Goal: Check status: Check status

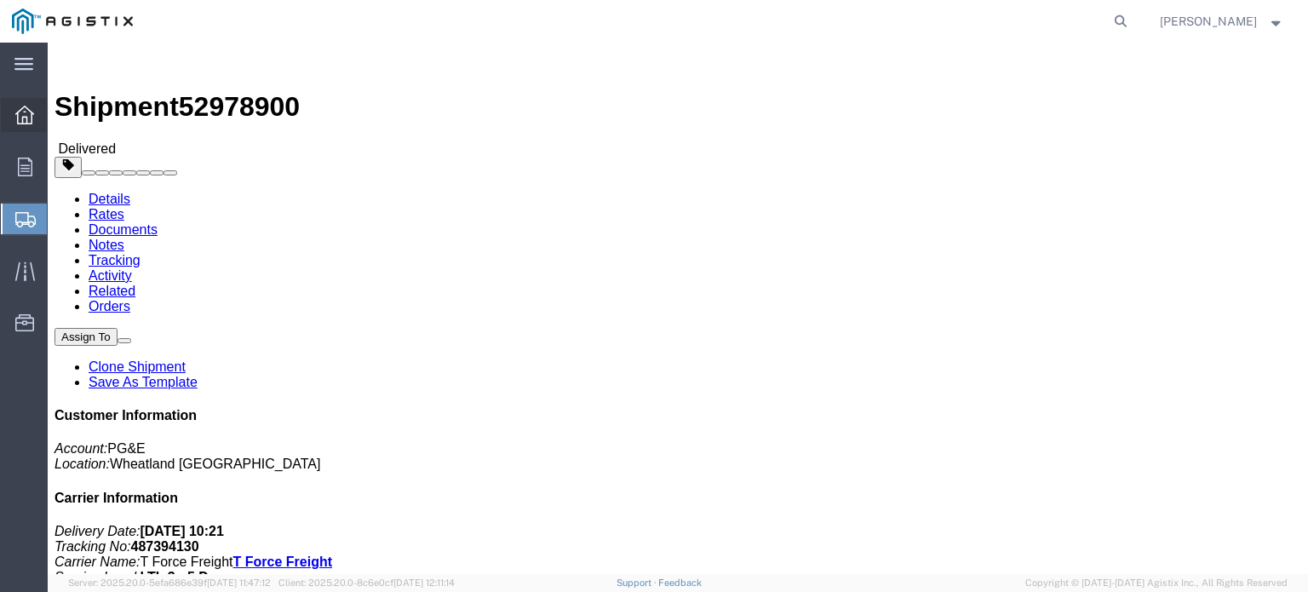
click at [29, 113] on icon at bounding box center [24, 115] width 19 height 19
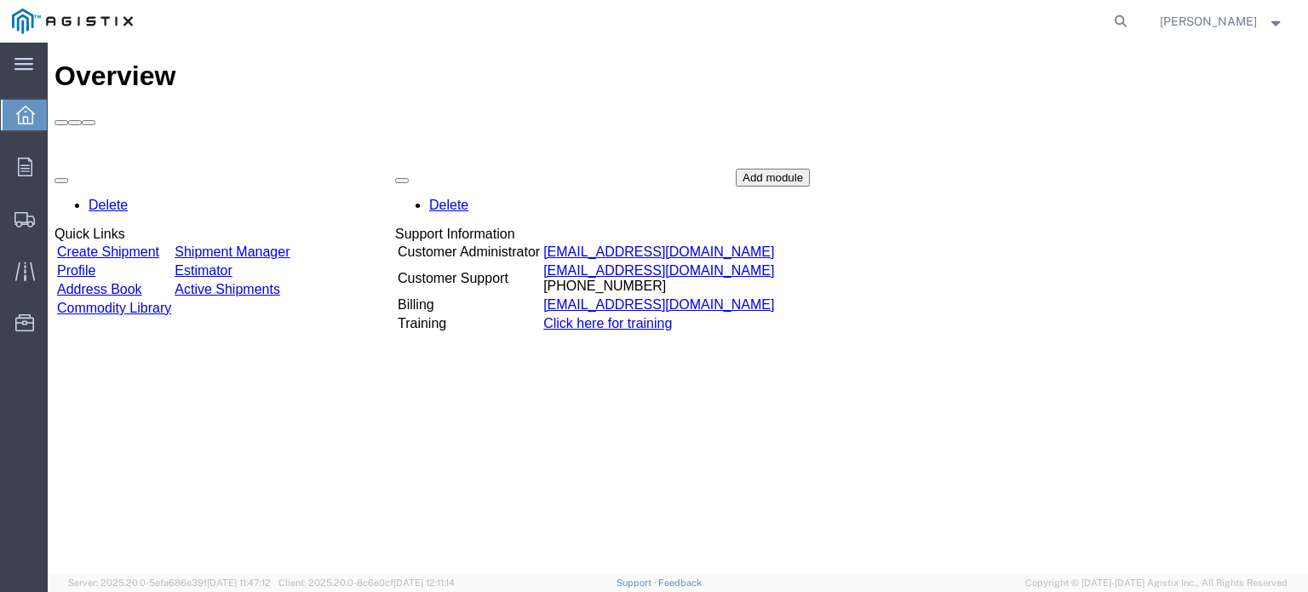
click at [275, 244] on link "Shipment Manager" at bounding box center [232, 251] width 115 height 14
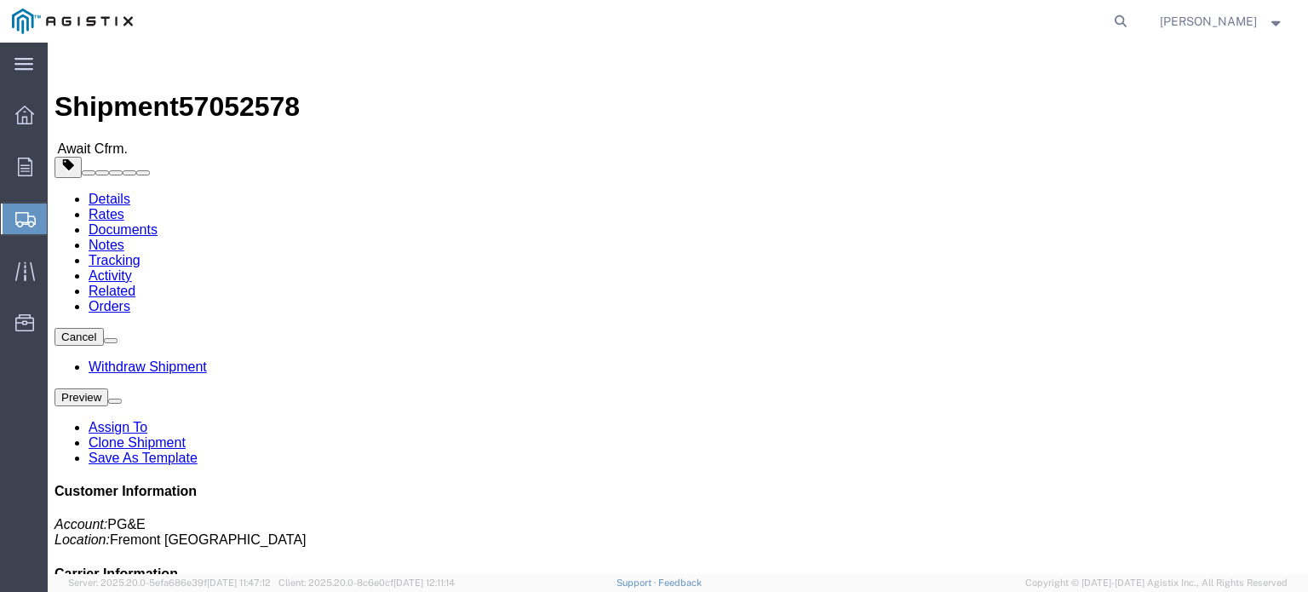
click img
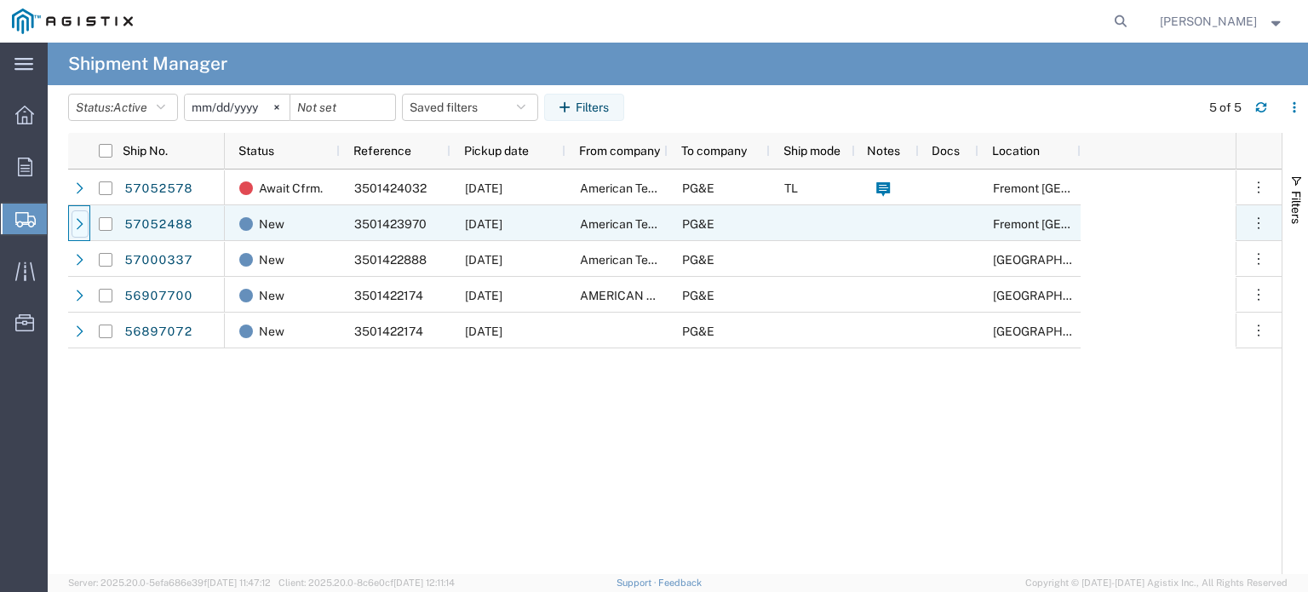
click at [77, 222] on icon at bounding box center [80, 224] width 12 height 12
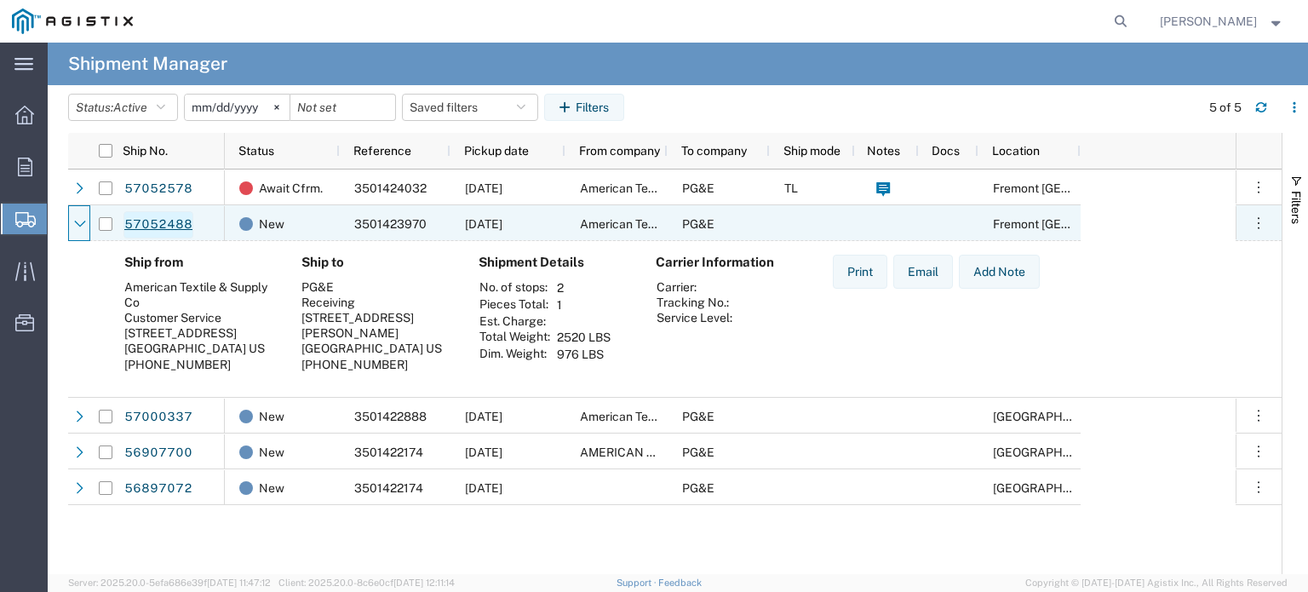
click at [152, 221] on link "57052488" at bounding box center [158, 224] width 70 height 27
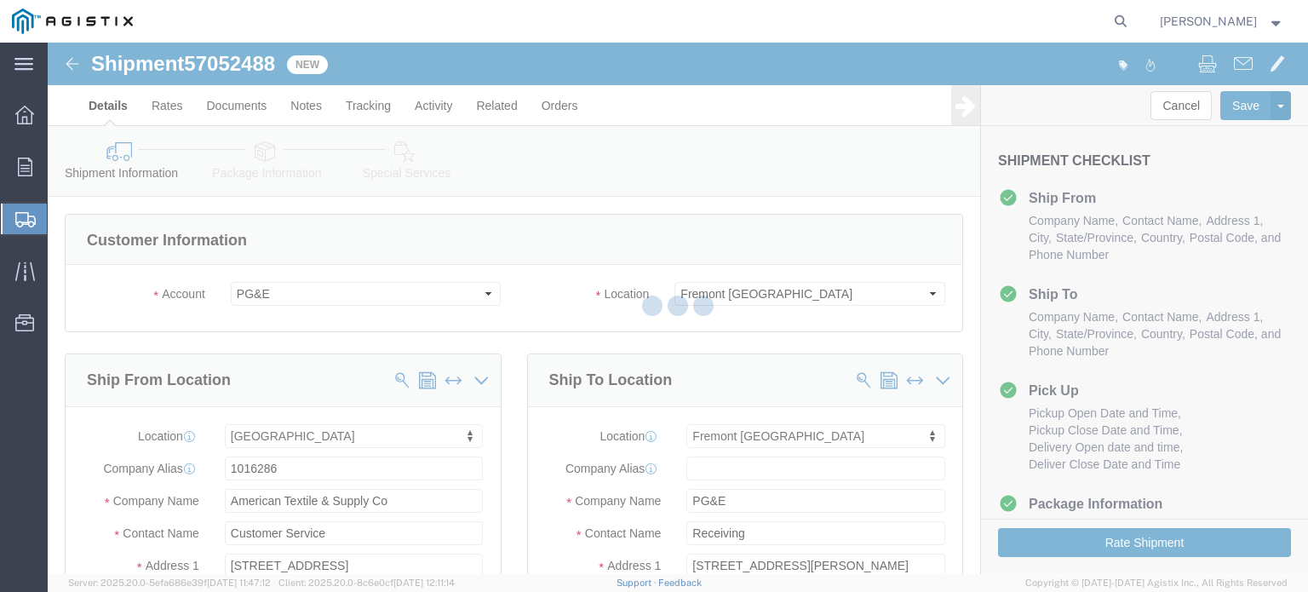
select select "19740"
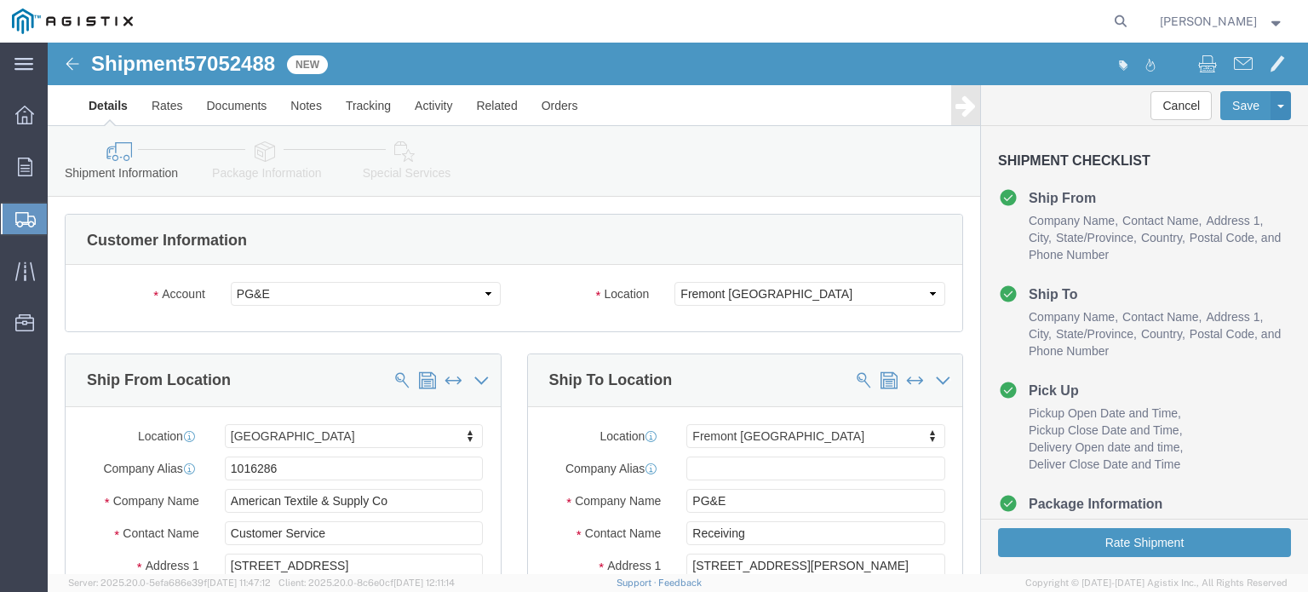
click img
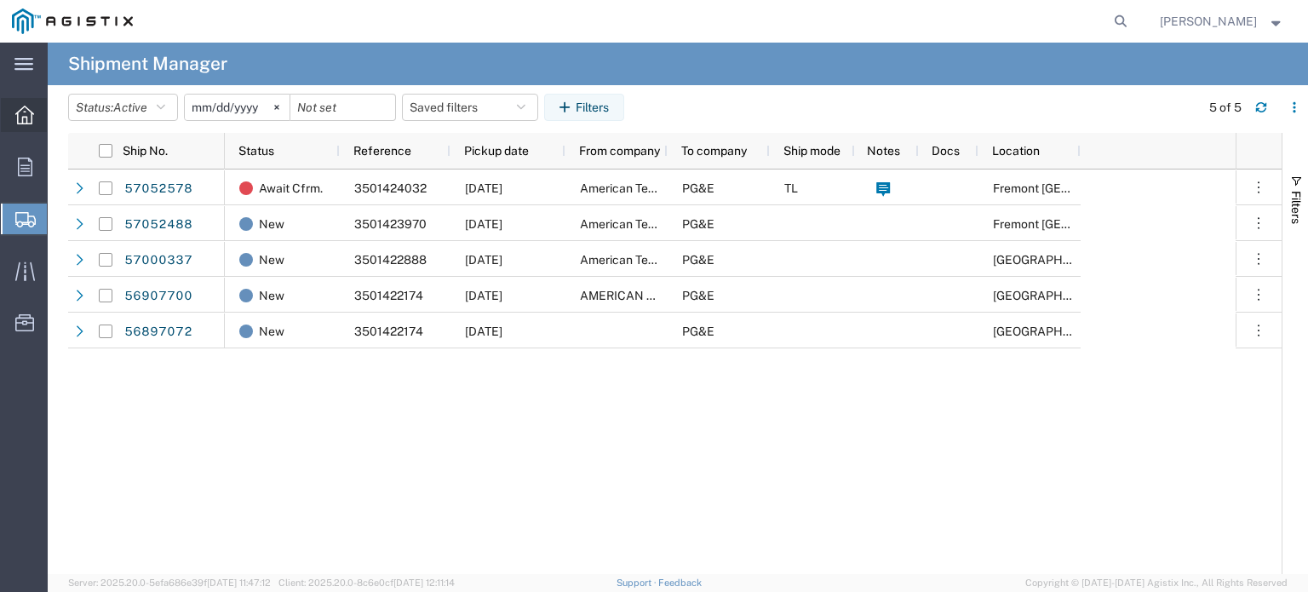
click at [23, 118] on icon at bounding box center [24, 115] width 19 height 19
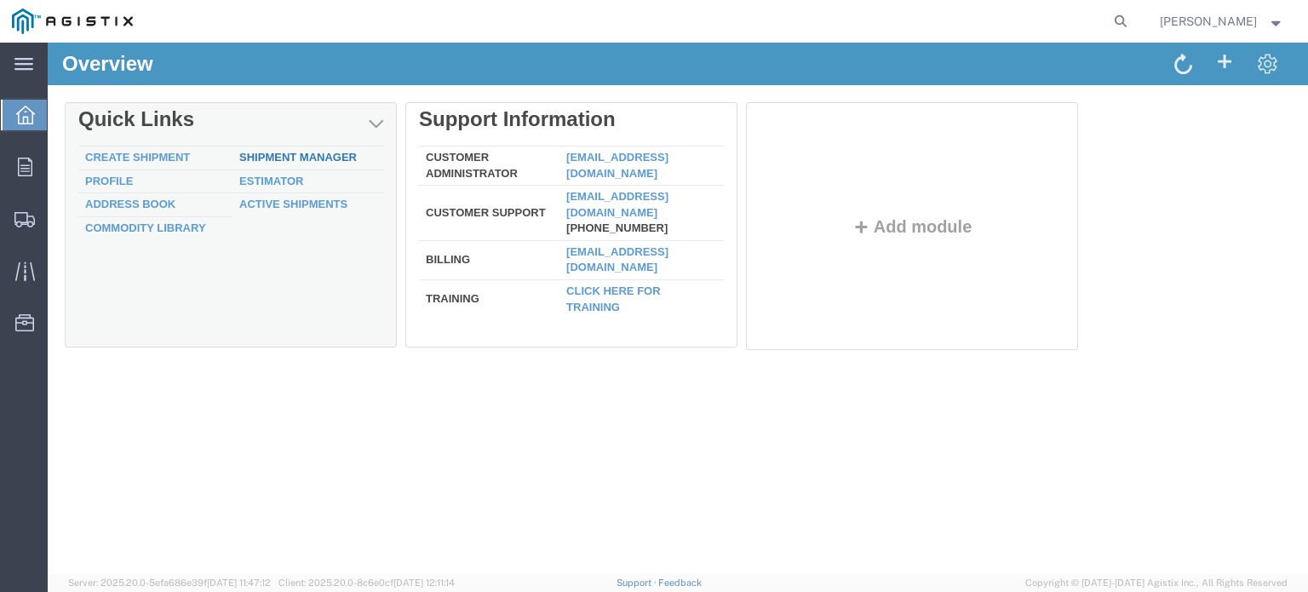
click at [296, 154] on link "Shipment Manager" at bounding box center [298, 157] width 118 height 13
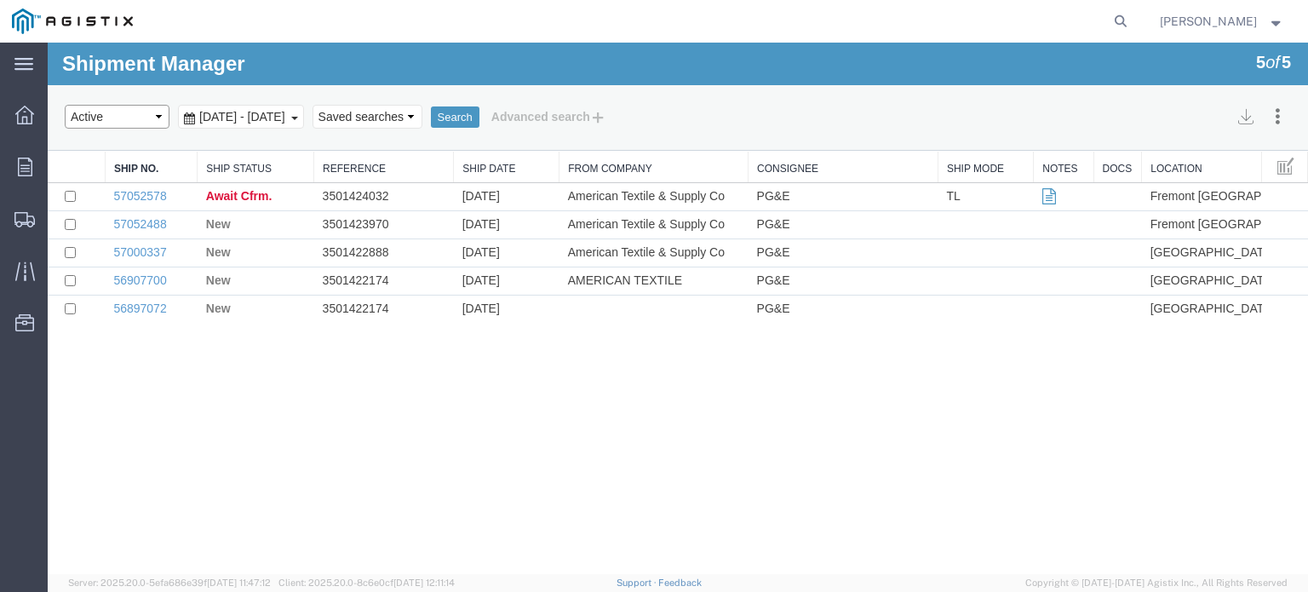
click at [160, 118] on select "Select status Active All Shipments Approved Booked Canceled Delivered Denied Ne…" at bounding box center [117, 117] width 105 height 24
select select "ALL"
click at [65, 105] on select "Select status Active All Shipments Approved Booked Canceled Delivered Denied Ne…" at bounding box center [117, 117] width 105 height 24
click at [479, 122] on button "Search" at bounding box center [455, 117] width 49 height 22
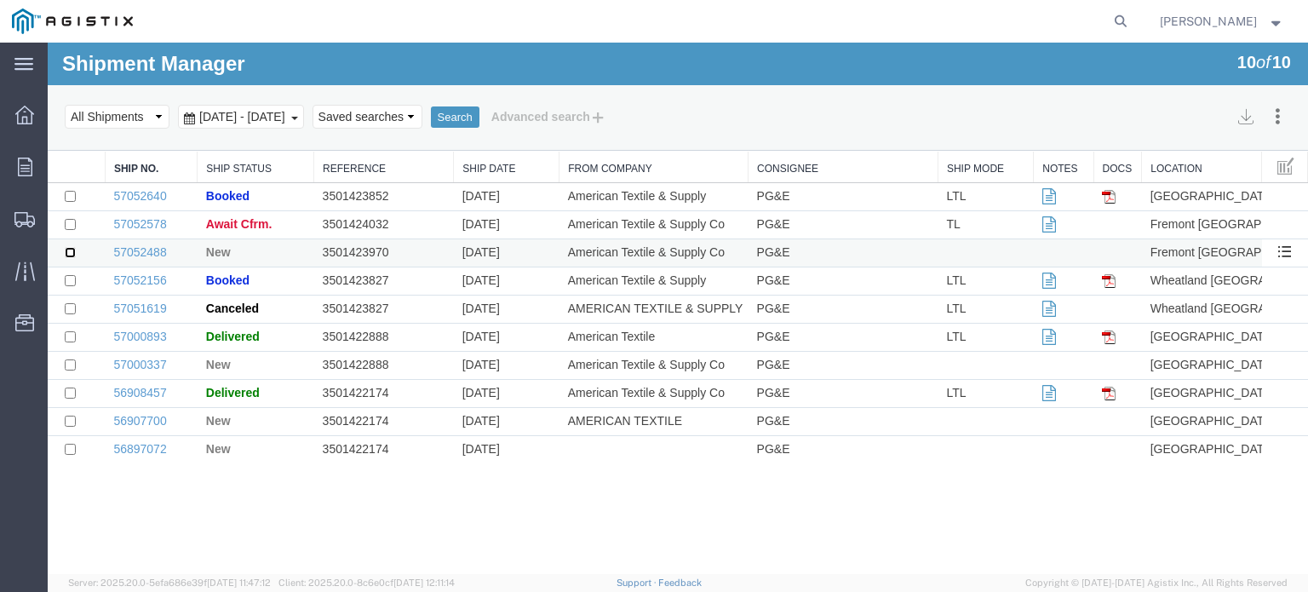
click at [69, 249] on input "checkbox" at bounding box center [70, 252] width 11 height 11
click at [69, 252] on input "checkbox" at bounding box center [70, 252] width 11 height 11
checkbox input "false"
click at [129, 252] on link "57052488" at bounding box center [139, 252] width 53 height 14
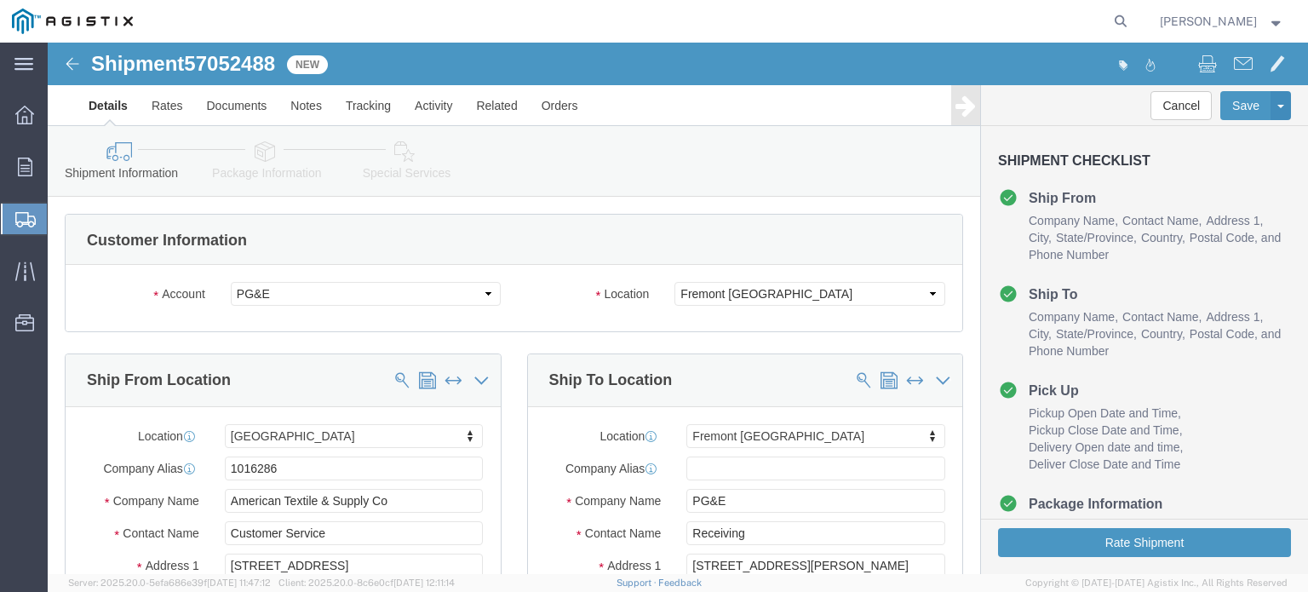
select select "19740"
click at [20, 118] on icon at bounding box center [24, 115] width 19 height 19
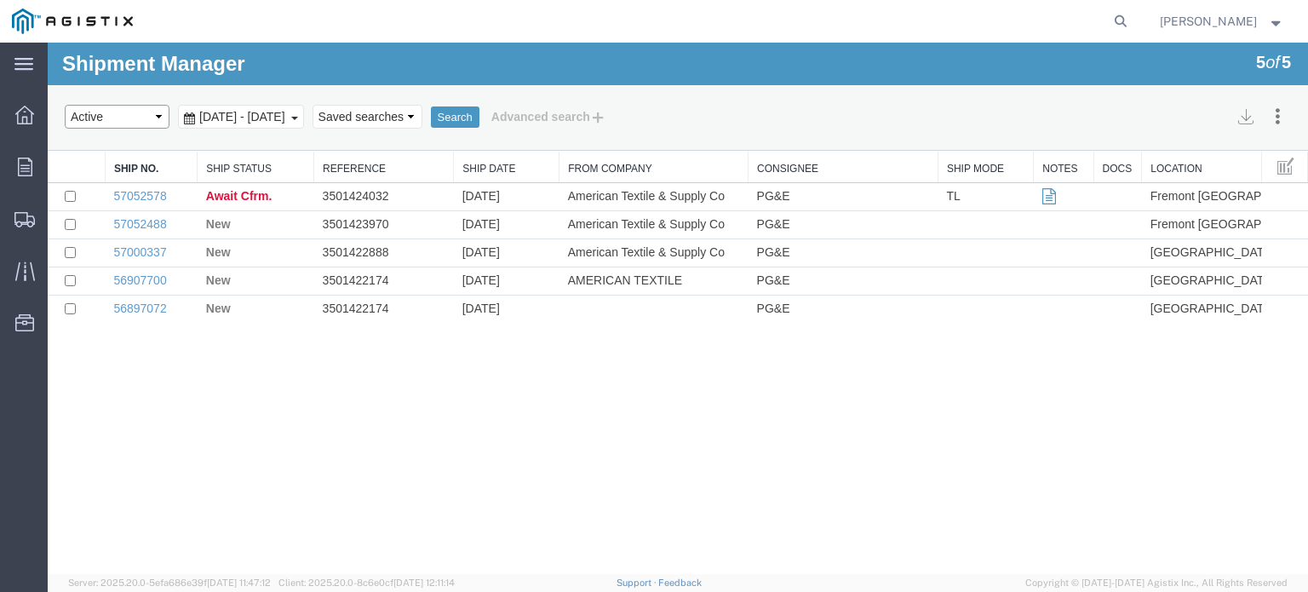
click at [159, 114] on select "Select status Active All Shipments Approved Booked Canceled Delivered Denied Ne…" at bounding box center [117, 117] width 105 height 24
select select "ALL"
click at [65, 105] on select "Select status Active All Shipments Approved Booked Canceled Delivered Denied Ne…" at bounding box center [117, 117] width 105 height 24
click at [479, 113] on button "Search" at bounding box center [455, 117] width 49 height 22
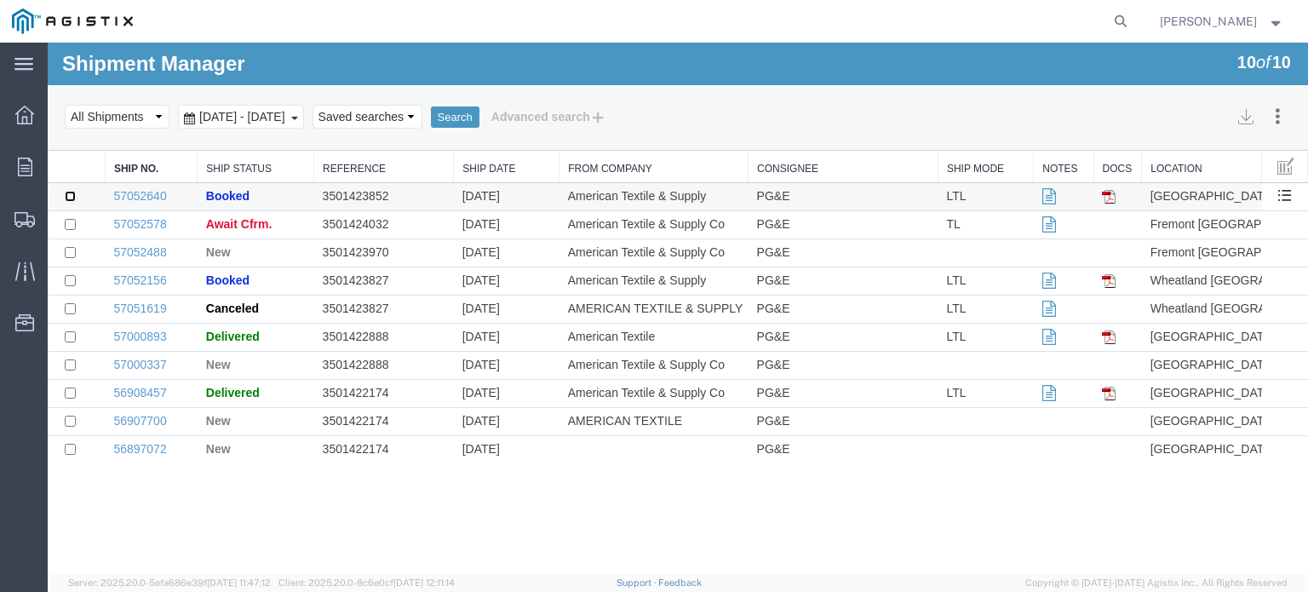
click at [73, 196] on input "checkbox" at bounding box center [70, 196] width 11 height 11
click at [68, 196] on input "checkbox" at bounding box center [70, 196] width 11 height 11
checkbox input "true"
click at [133, 193] on link "57052640" at bounding box center [139, 196] width 53 height 14
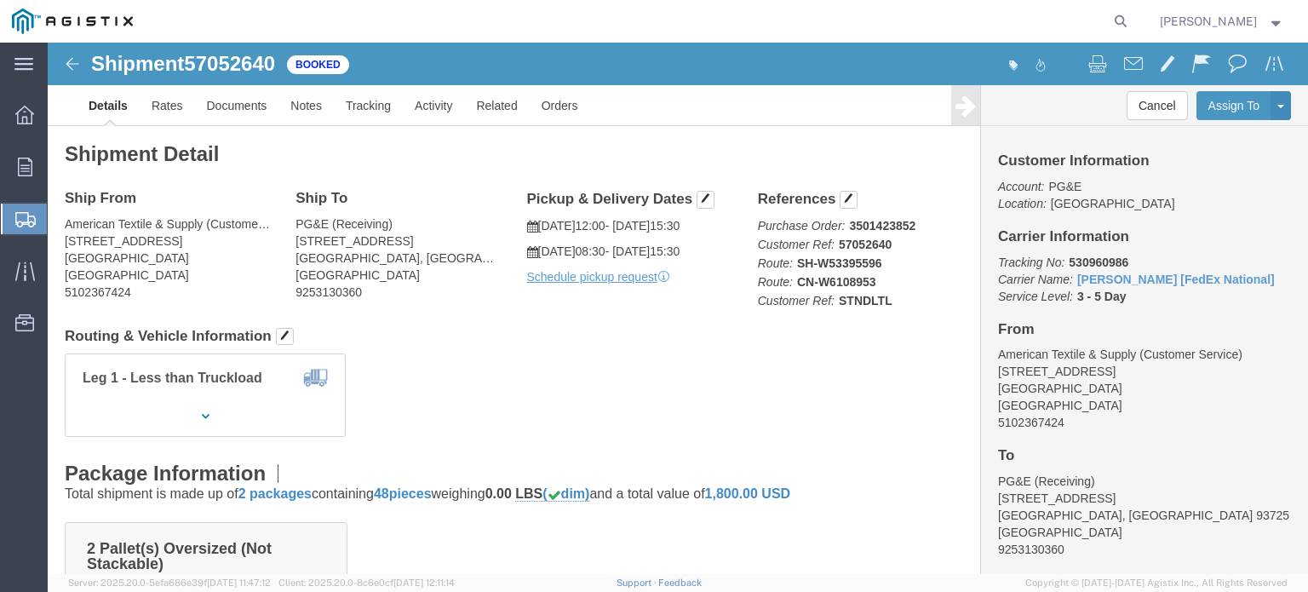
click img
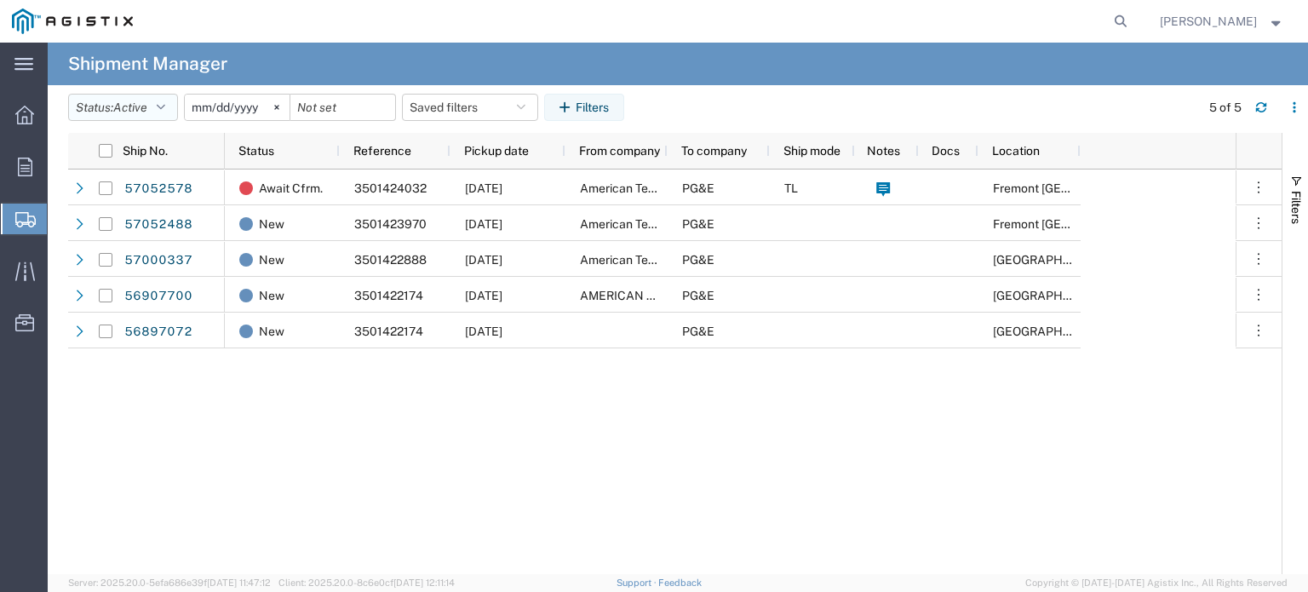
click at [164, 103] on icon "button" at bounding box center [161, 107] width 9 height 12
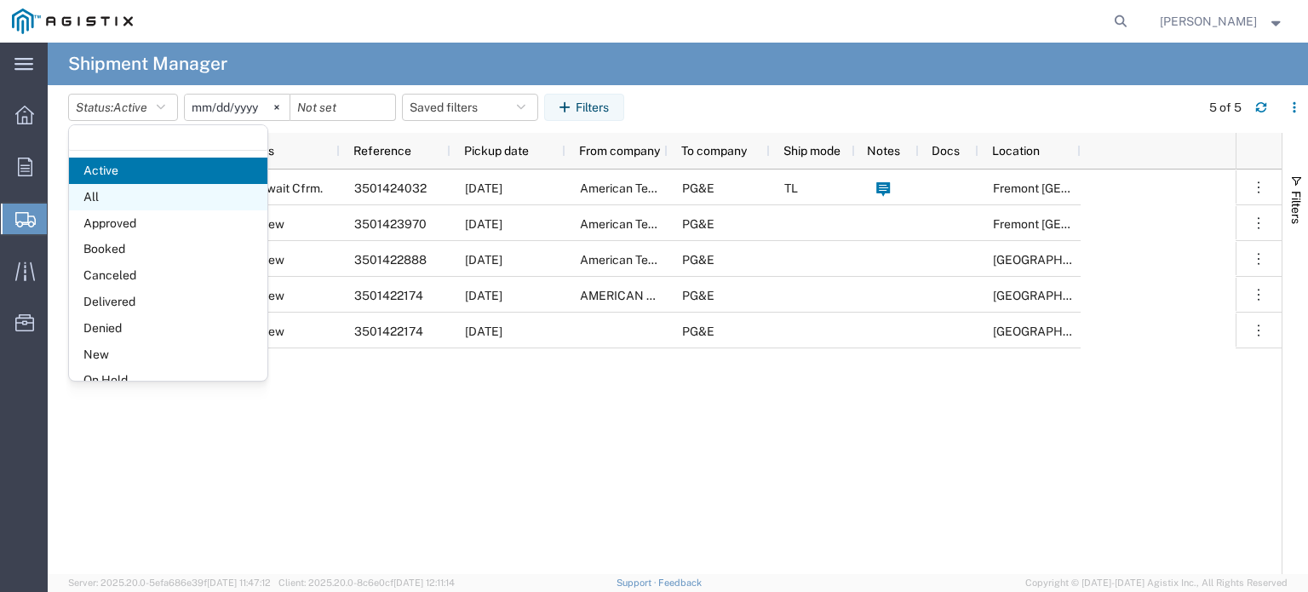
click at [112, 194] on span "All" at bounding box center [168, 197] width 198 height 26
